Goal: Check status: Check status

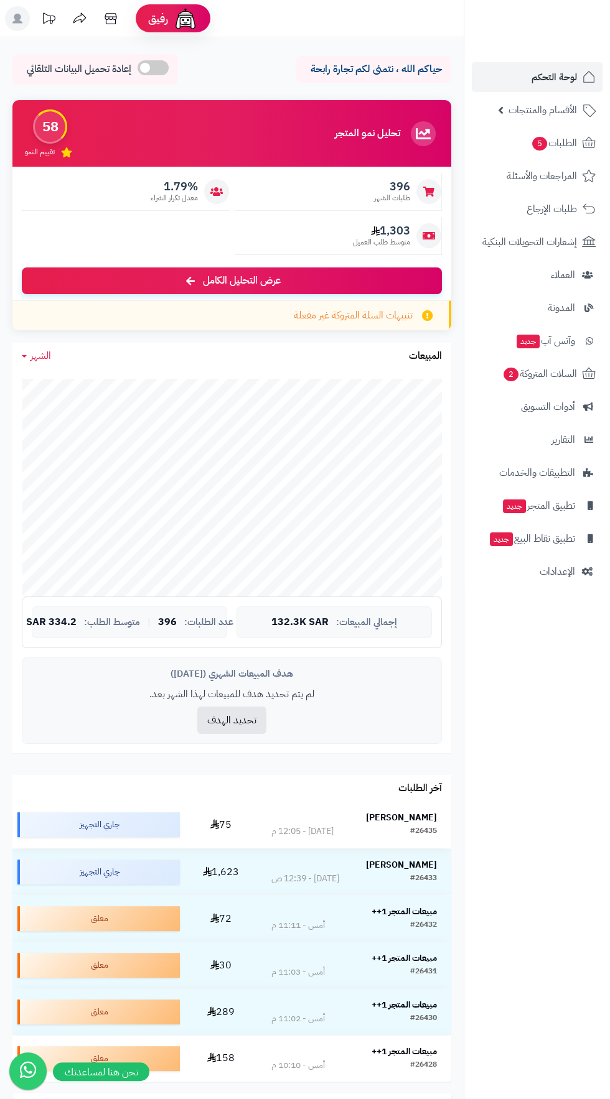
click at [411, 832] on div "#26435" at bounding box center [423, 832] width 27 height 12
